Goal: Task Accomplishment & Management: Use online tool/utility

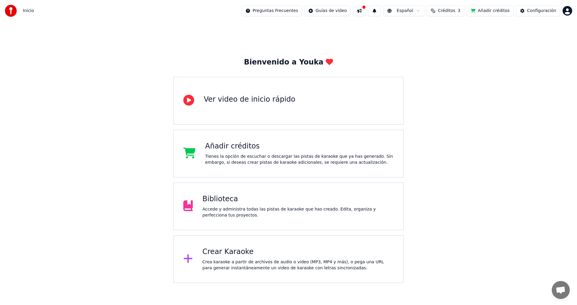
click at [262, 150] on div "Añadir créditos" at bounding box center [299, 147] width 189 height 10
click at [254, 254] on div "Crear Karaoke" at bounding box center [297, 252] width 191 height 10
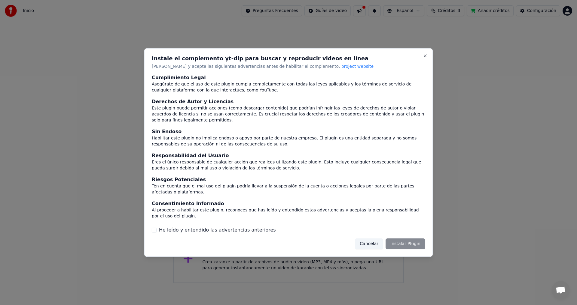
click at [161, 227] on label "He leído y entendido las advertencias anteriores" at bounding box center [217, 230] width 117 height 7
click at [156, 228] on button "He leído y entendido las advertencias anteriores" at bounding box center [154, 230] width 5 height 5
click at [408, 242] on button "Instalar Plugin" at bounding box center [405, 244] width 40 height 11
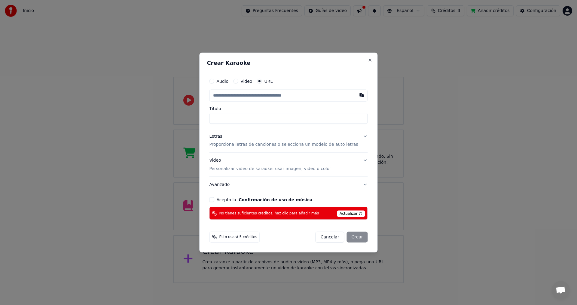
click at [323, 235] on button "Cancelar" at bounding box center [329, 237] width 29 height 11
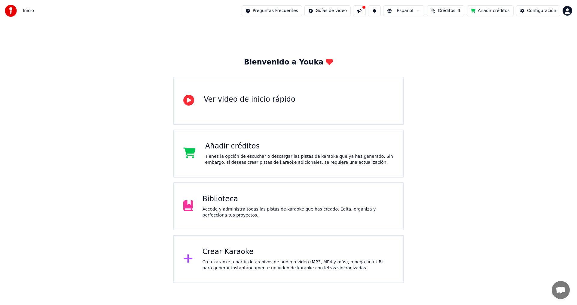
click at [455, 11] on span "Créditos" at bounding box center [446, 11] width 17 height 6
click at [453, 56] on button "Actualizar" at bounding box center [451, 55] width 36 height 11
click at [566, 11] on html "Inicio Preguntas Frecuentes Guías de video Español Créditos 3 Añadir créditos C…" at bounding box center [288, 142] width 577 height 284
click at [554, 48] on span "Votación de Funciones" at bounding box center [541, 51] width 47 height 6
click at [576, 2] on div "Inicio Preguntas Frecuentes Guías de video Español Créditos 3 Añadir créditos C…" at bounding box center [288, 11] width 577 height 22
